Goal: Navigation & Orientation: Go to known website

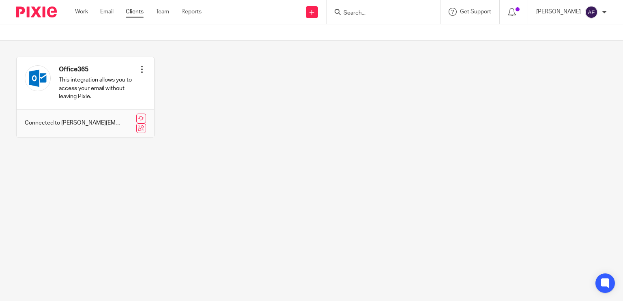
click at [131, 14] on link "Clients" at bounding box center [135, 12] width 18 height 8
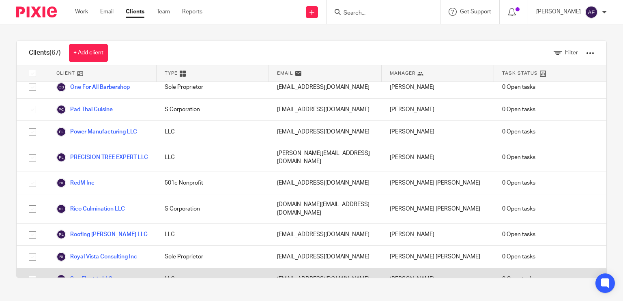
scroll to position [1044, 0]
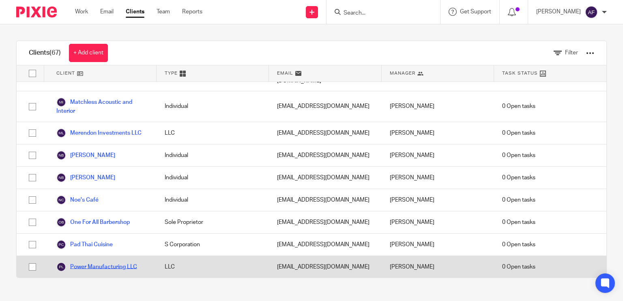
click at [97, 262] on link "Power Manufacturing LLC" at bounding box center [96, 267] width 81 height 10
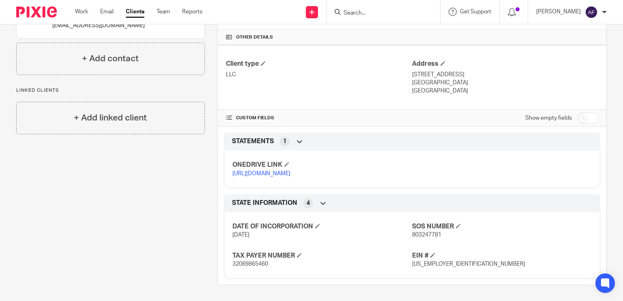
scroll to position [201, 0]
click at [274, 170] on link "[URL][DOMAIN_NAME]" at bounding box center [262, 173] width 58 height 6
